Goal: Information Seeking & Learning: Check status

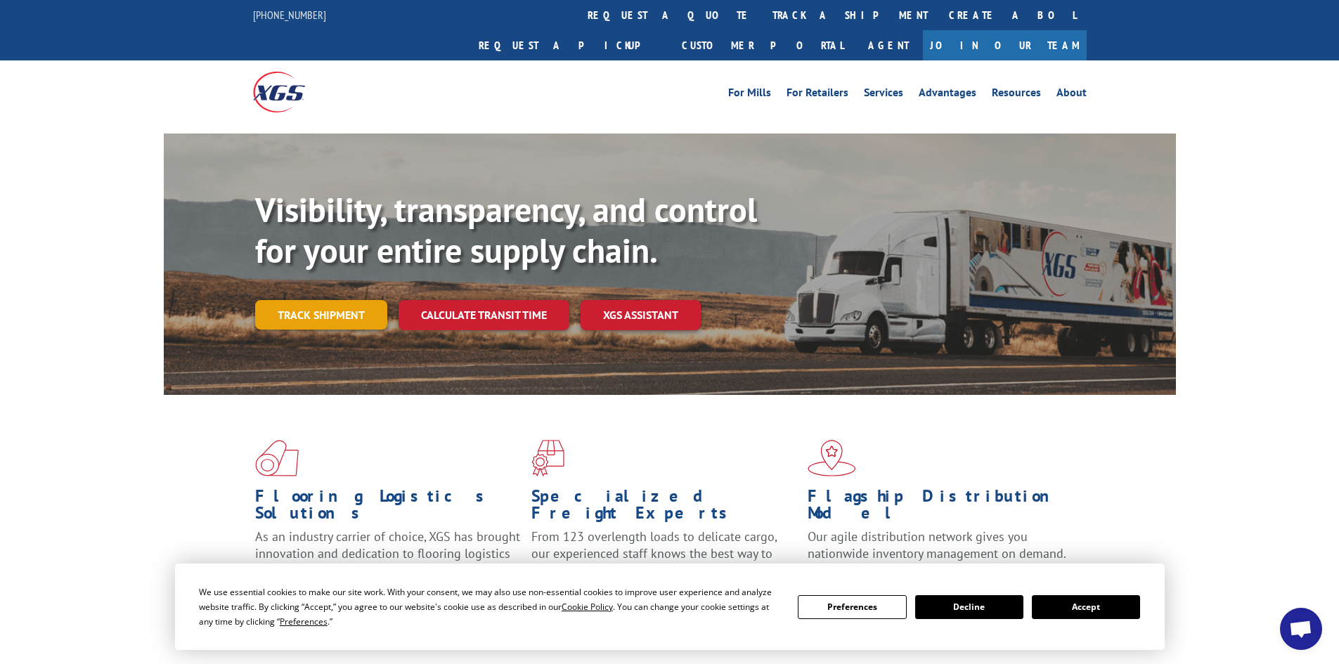
click at [326, 300] on link "Track shipment" at bounding box center [321, 315] width 132 height 30
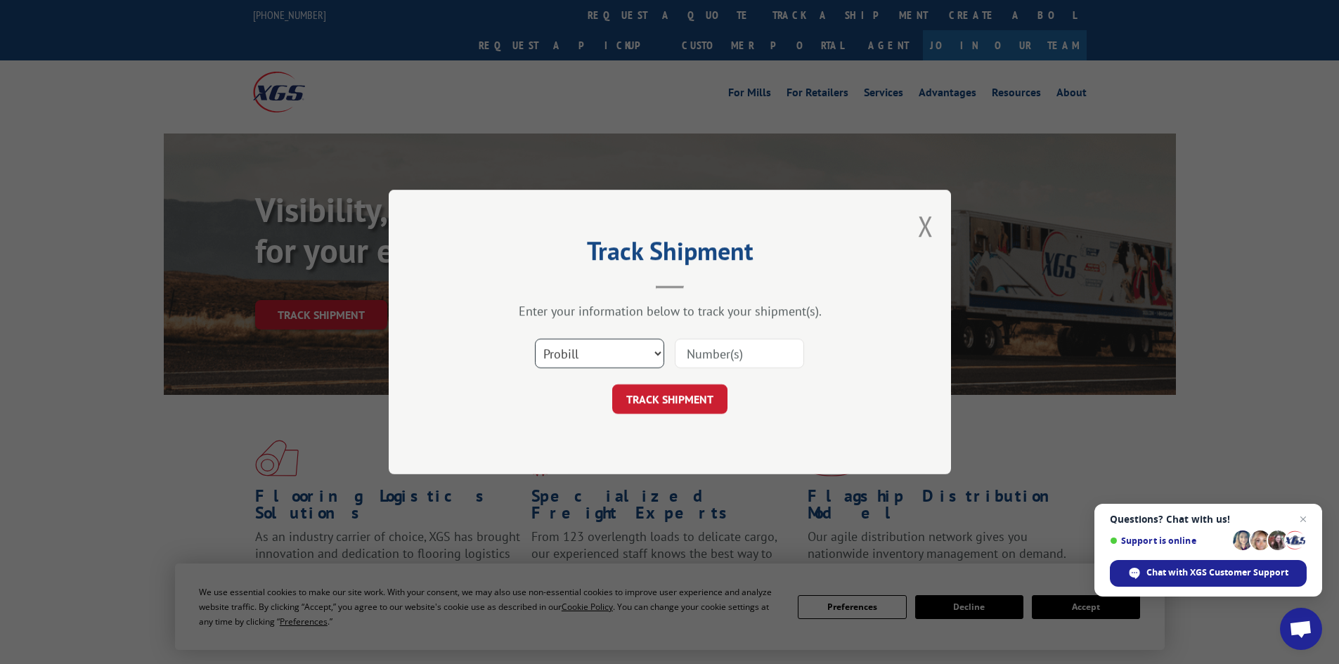
click at [658, 355] on select "Select category... Probill BOL PO" at bounding box center [599, 354] width 129 height 30
select select "bol"
click at [535, 339] on select "Select category... Probill BOL PO" at bounding box center [599, 354] width 129 height 30
click at [742, 355] on input at bounding box center [739, 354] width 129 height 30
type input "6026408"
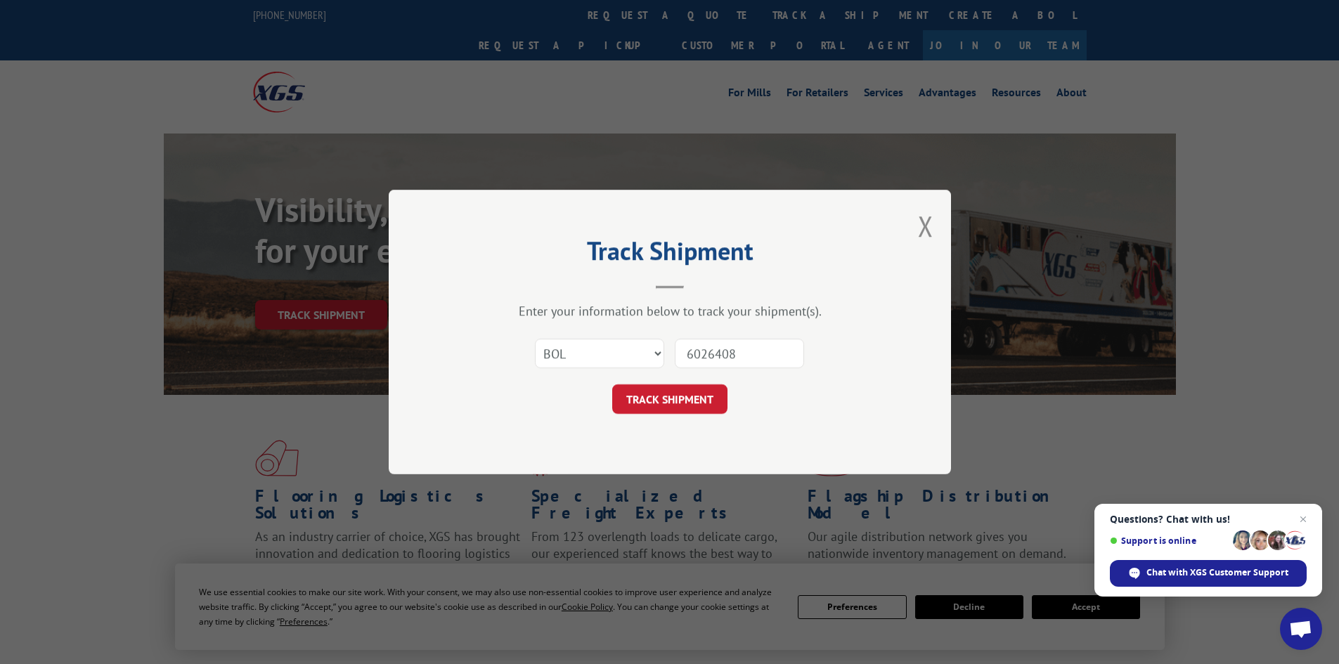
click at [612, 384] on button "TRACK SHIPMENT" at bounding box center [669, 399] width 115 height 30
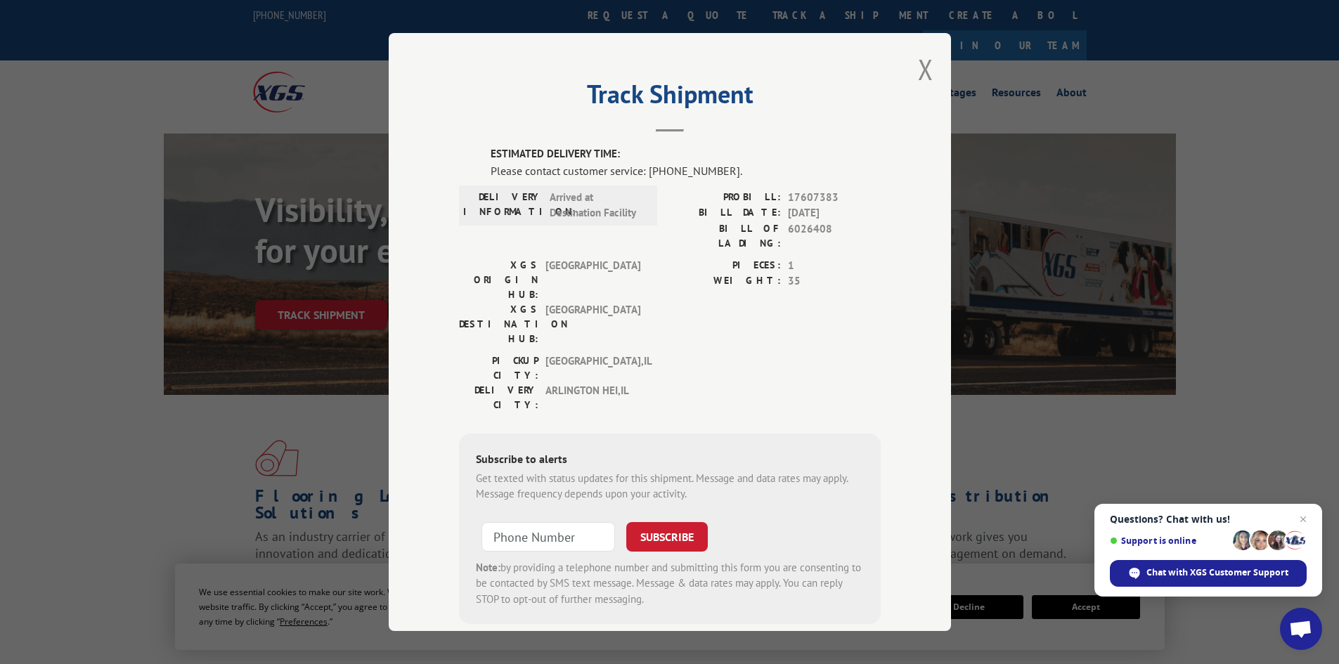
type input "+1 (___) ___-____"
click at [577, 522] on input "+1 (___) ___-____" at bounding box center [548, 537] width 134 height 30
click at [918, 72] on button "Close modal" at bounding box center [925, 69] width 15 height 37
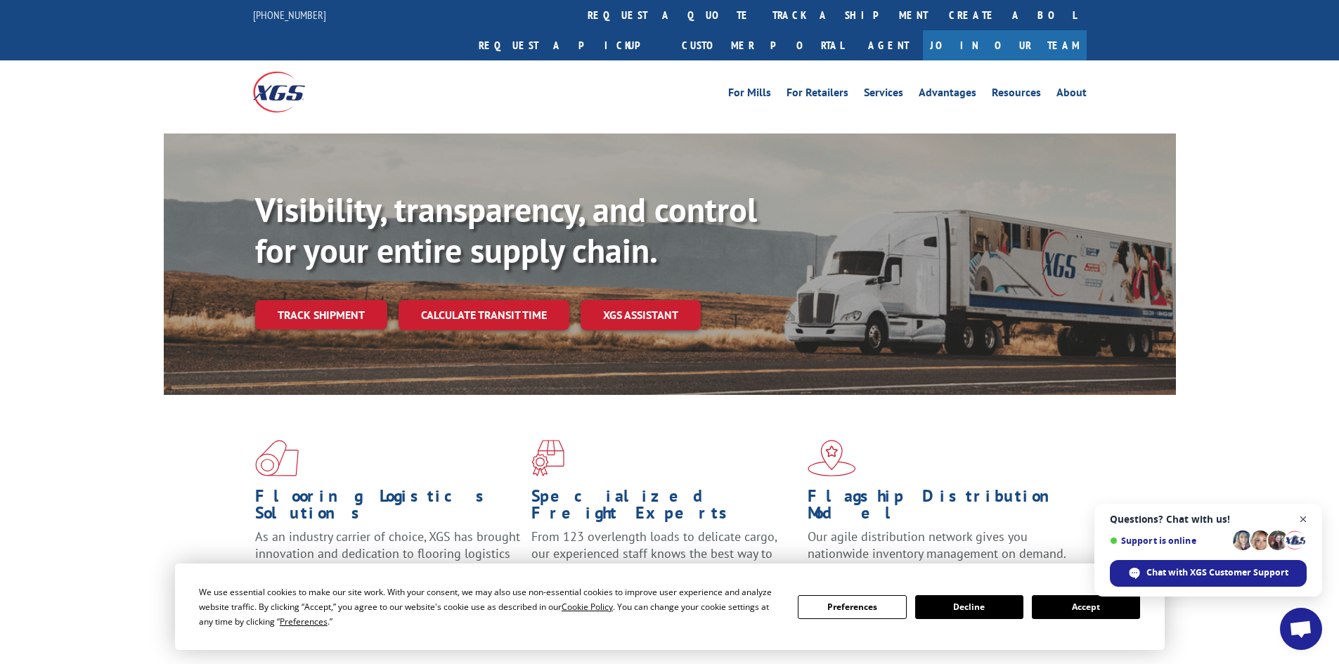
click at [1304, 520] on span "Close chat" at bounding box center [1304, 520] width 18 height 18
